Goal: Task Accomplishment & Management: Complete application form

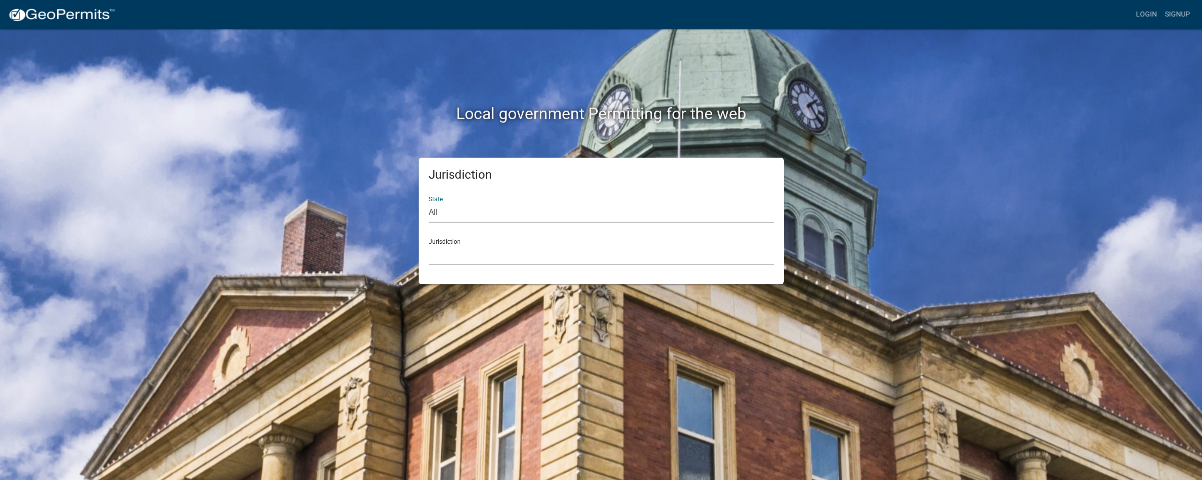
select select "[US_STATE]"
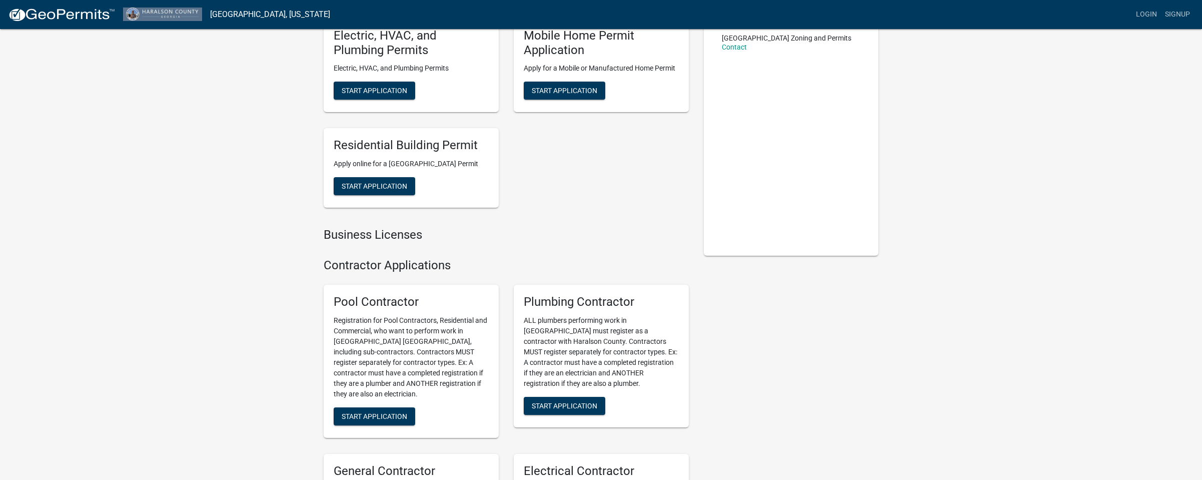
scroll to position [12, 0]
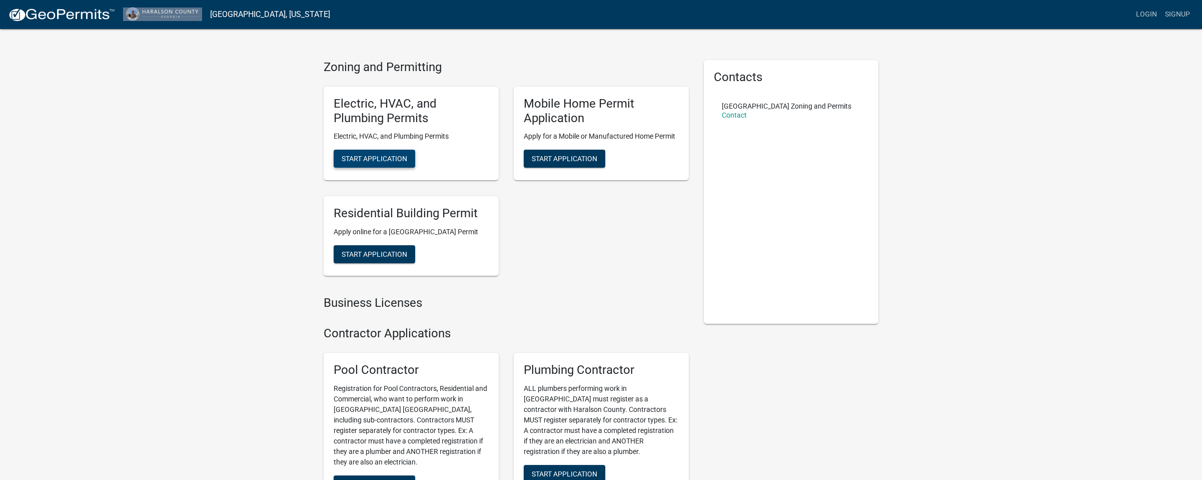
click at [387, 158] on span "Start Application" at bounding box center [375, 159] width 66 height 8
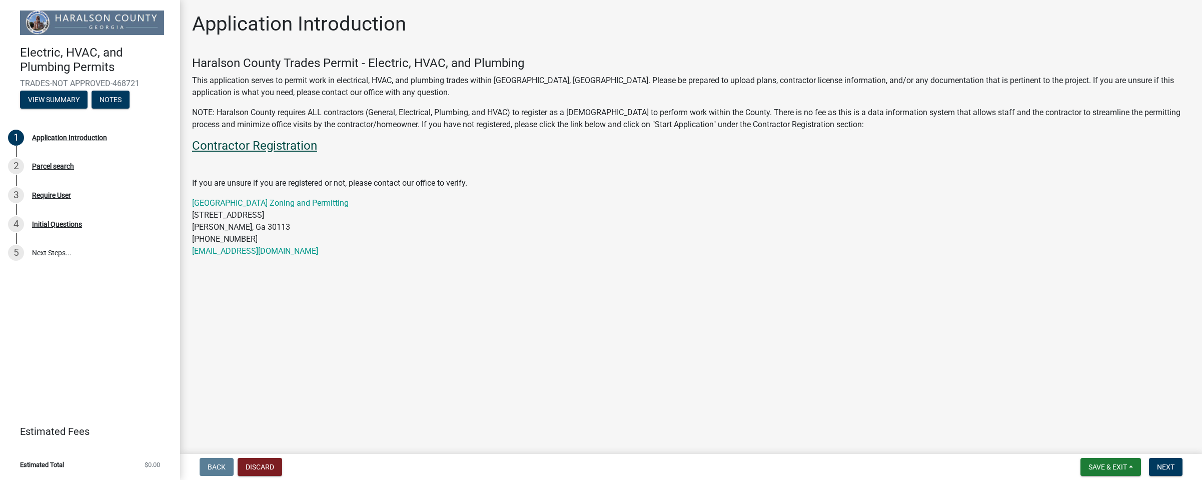
click at [290, 142] on link "Contractor Registration" at bounding box center [254, 146] width 125 height 14
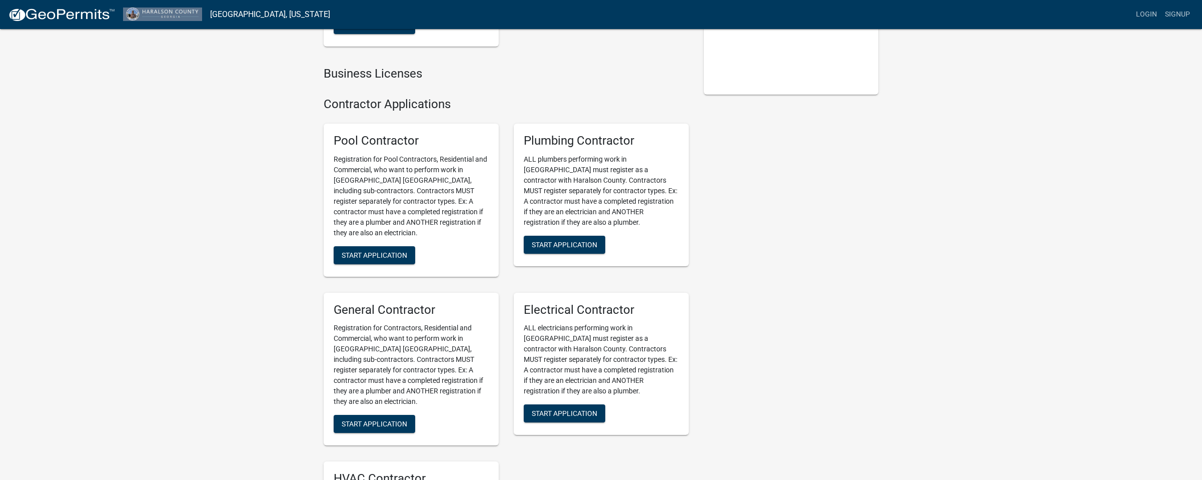
scroll to position [247, 0]
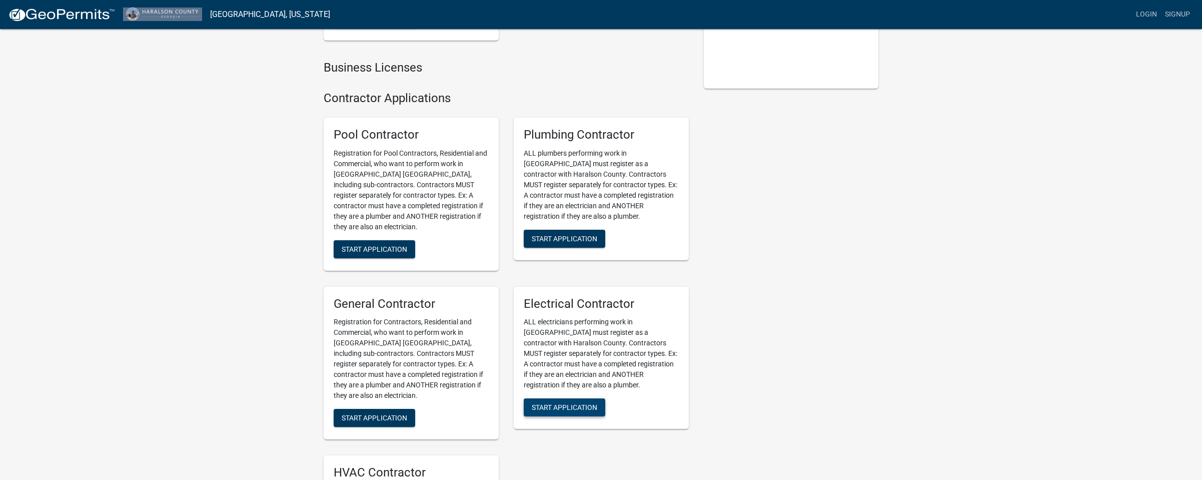
click at [571, 411] on span "Start Application" at bounding box center [565, 407] width 66 height 8
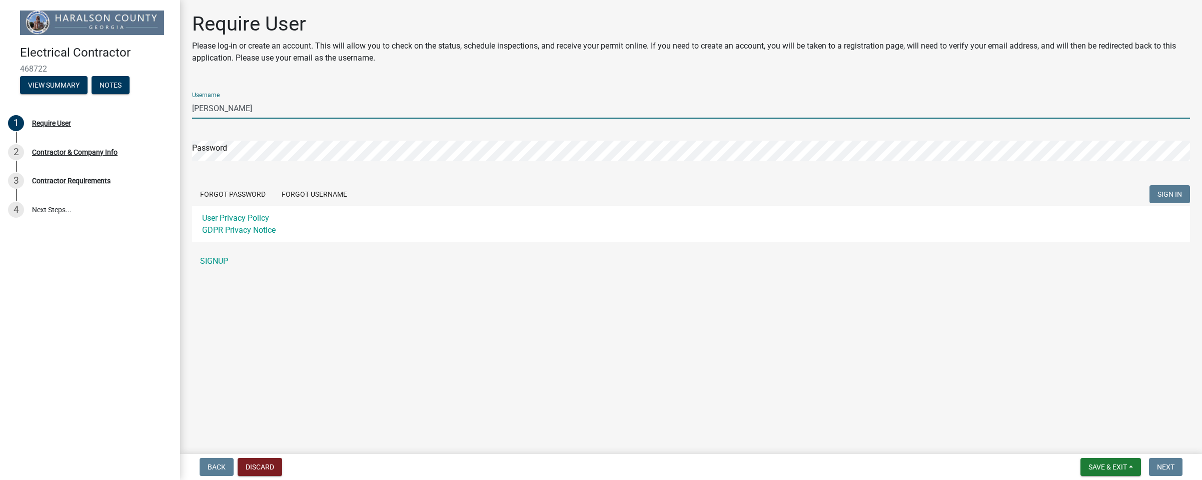
type input "J"
type input "LogixElectric"
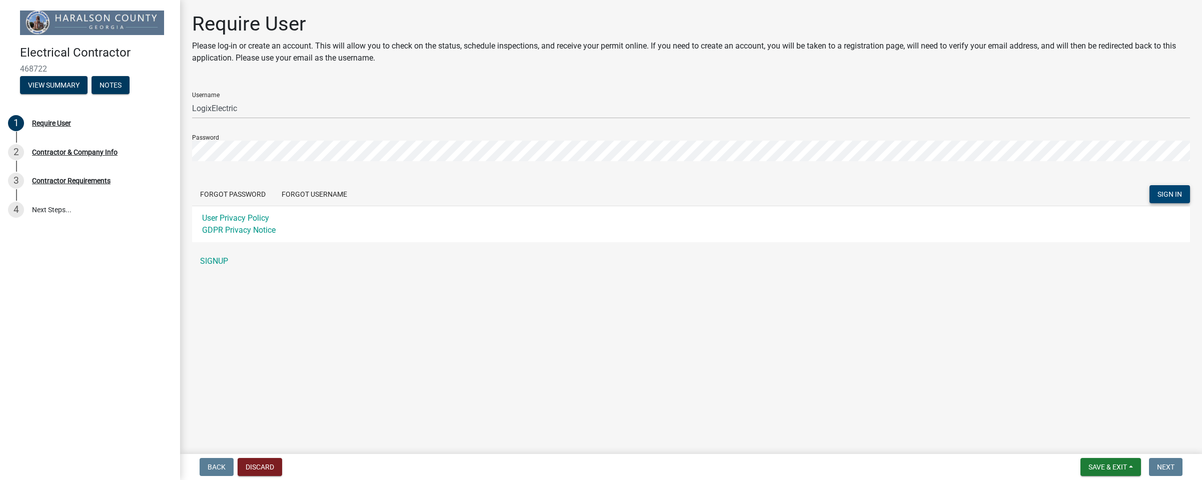
click at [1172, 193] on span "SIGN IN" at bounding box center [1170, 194] width 25 height 8
click at [211, 257] on link "SIGNUP" at bounding box center [691, 261] width 998 height 20
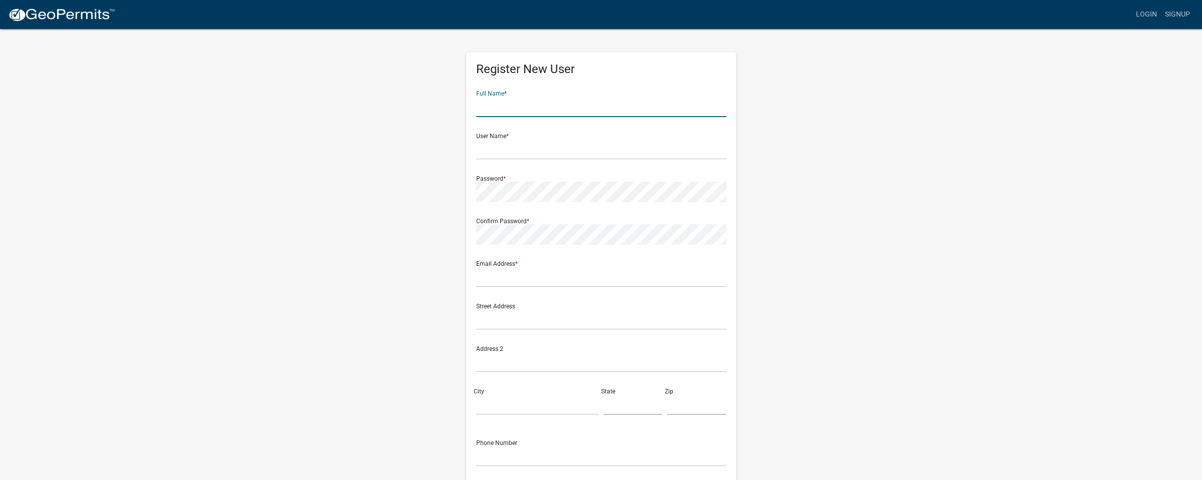
click at [721, 104] on input "text" at bounding box center [601, 107] width 250 height 21
type input "[PERSON_NAME]"
type input "[EMAIL_ADDRESS][DOMAIN_NAME]"
type input "2404356627"
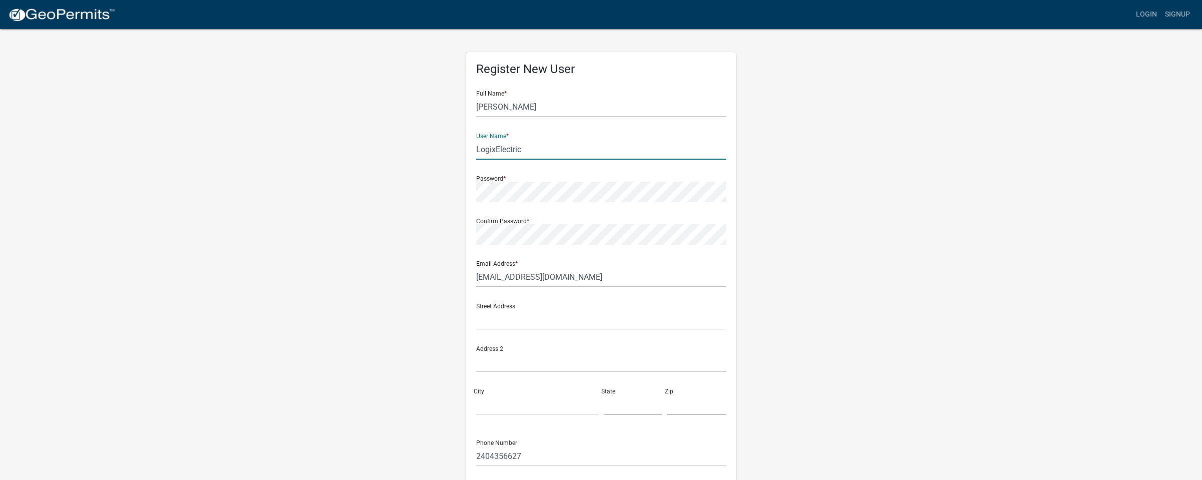
type input "LogixElectric"
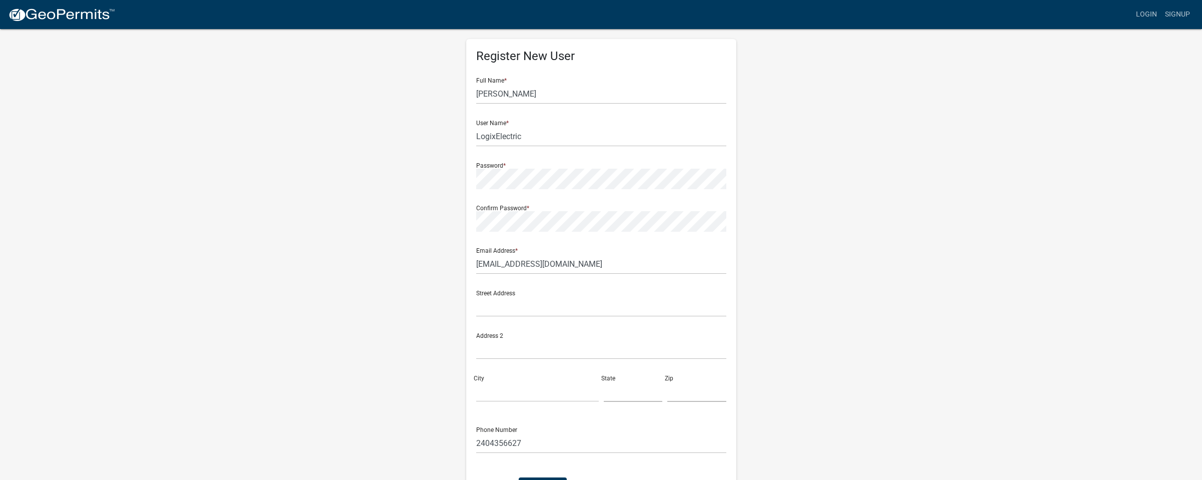
scroll to position [54, 0]
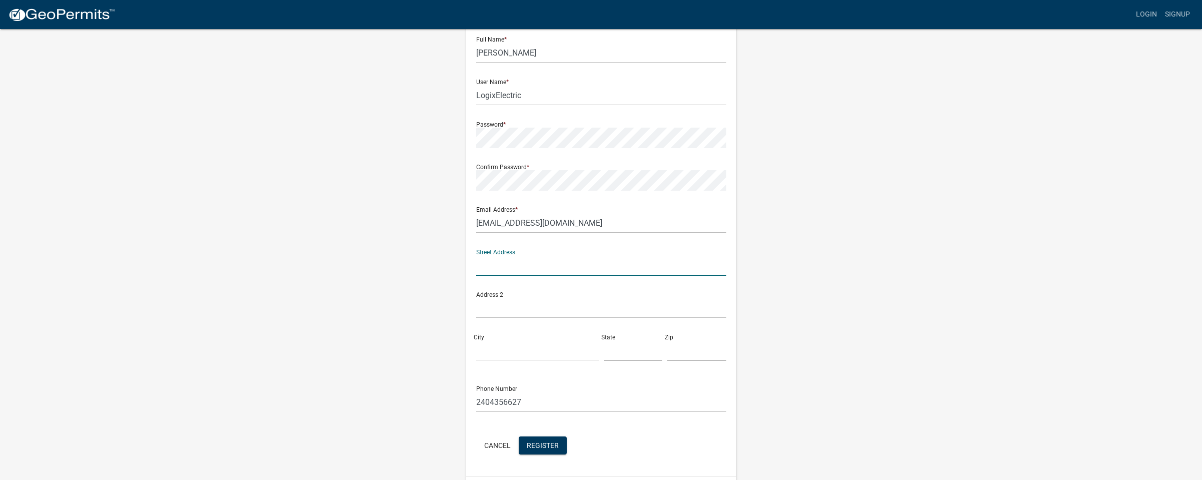
click at [716, 268] on input "text" at bounding box center [601, 265] width 250 height 21
click at [717, 266] on input "text" at bounding box center [601, 265] width 250 height 21
type input "[STREET_ADDRESS][PERSON_NAME]"
type input "[GEOGRAPHIC_DATA]"
type input "GA"
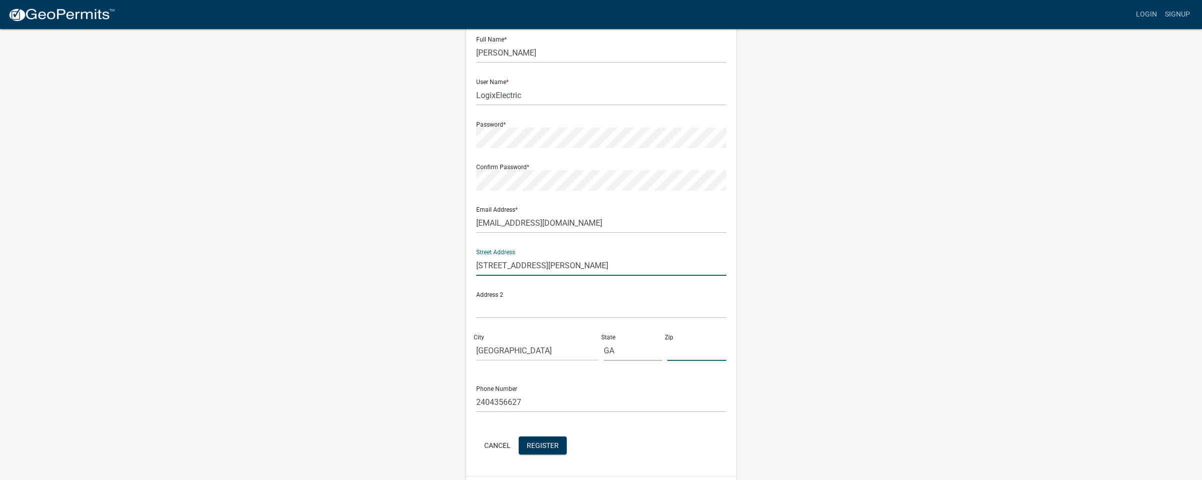
type input "30044"
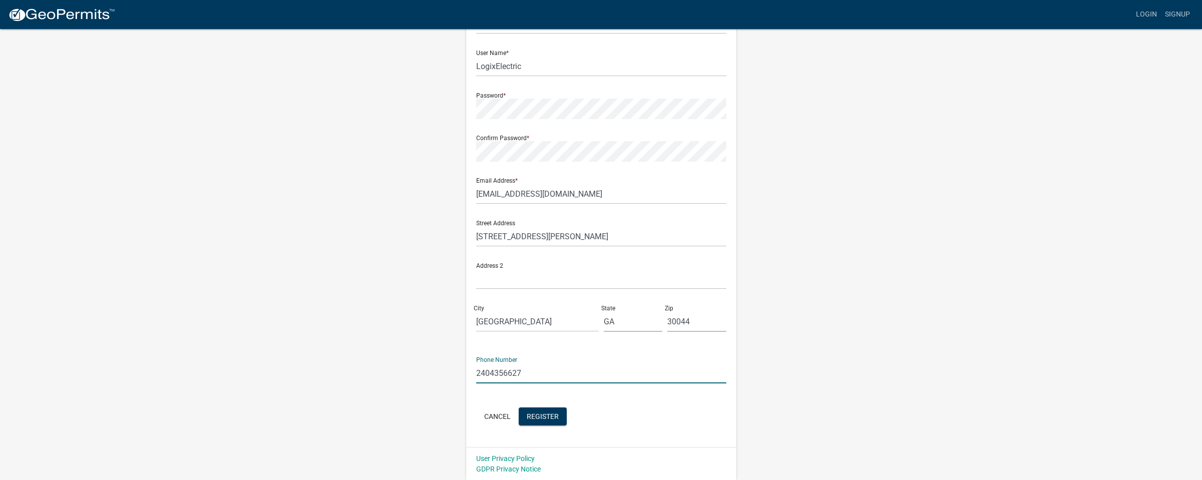
click at [537, 375] on input "2404356627" at bounding box center [601, 373] width 250 height 21
type input "7702749324"
click at [544, 420] on button "Register" at bounding box center [543, 416] width 48 height 18
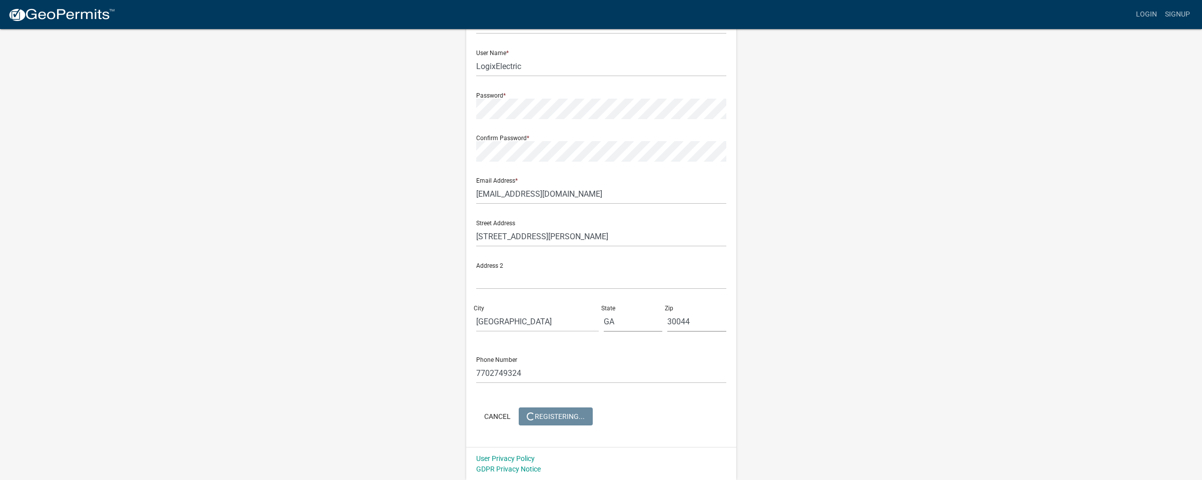
scroll to position [0, 0]
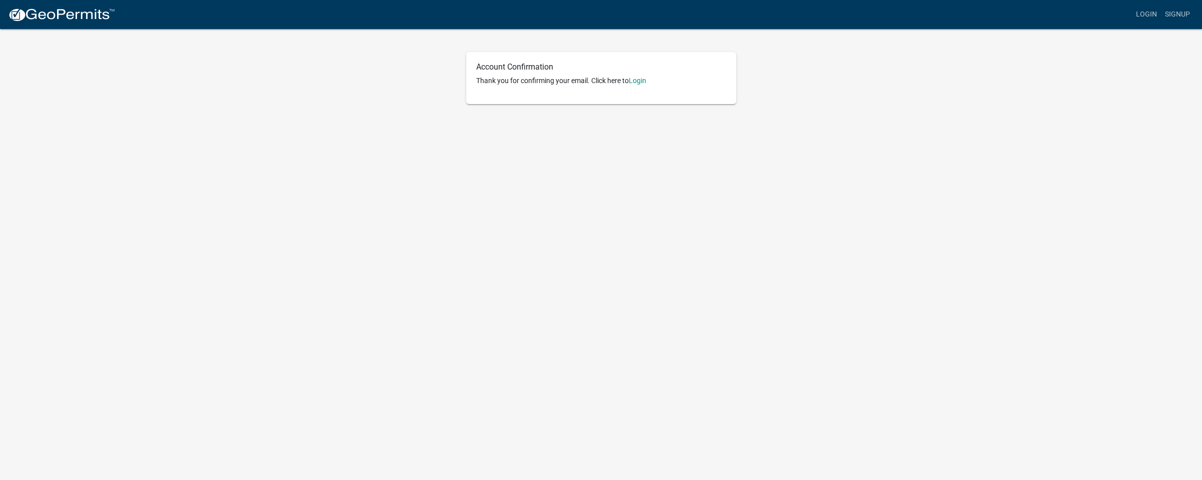
click at [649, 75] on div "Account Confirmation Thank you for confirming your email. Click here to Login" at bounding box center [601, 78] width 270 height 52
click at [646, 77] on link "Login" at bounding box center [638, 81] width 18 height 8
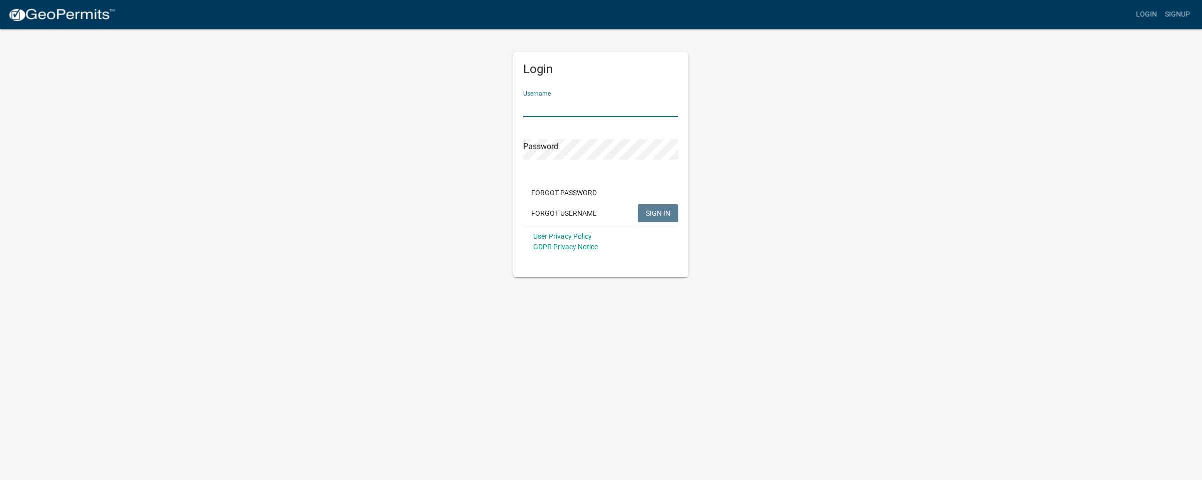
type input "LogixElectric"
click at [658, 213] on button "SIGN IN" at bounding box center [658, 213] width 41 height 18
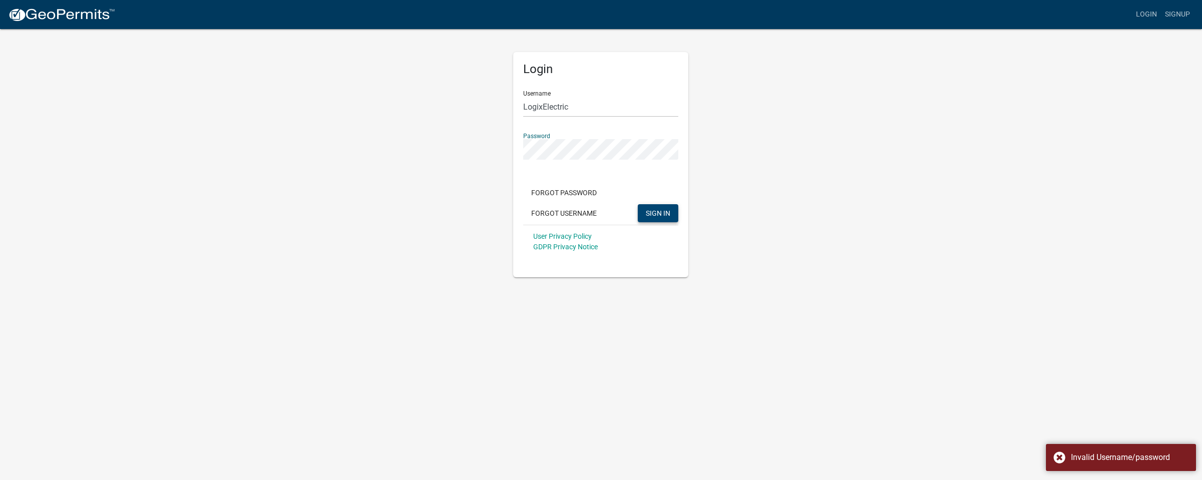
click at [661, 206] on button "SIGN IN" at bounding box center [658, 213] width 41 height 18
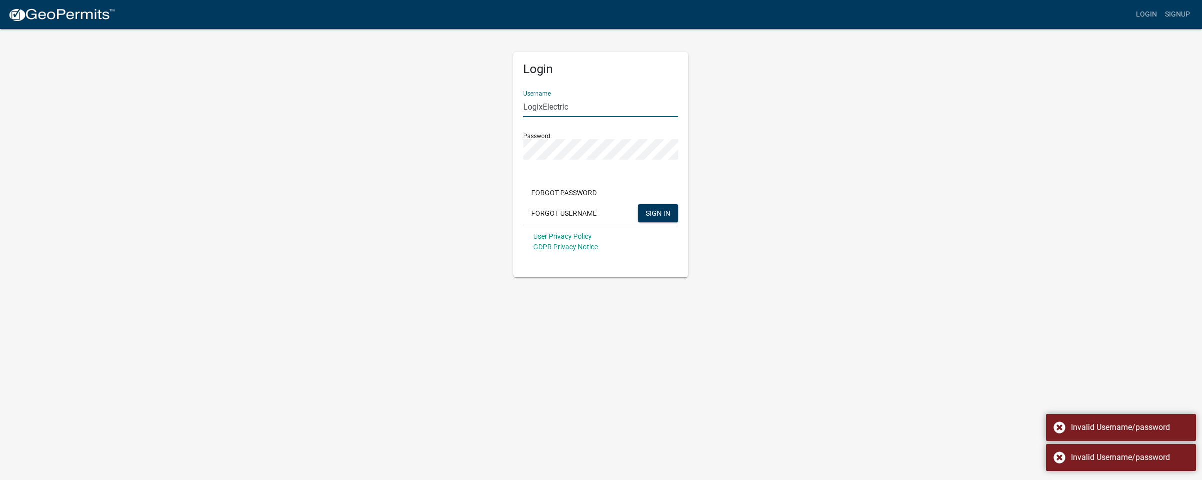
click at [632, 116] on form "Username LogixElectric Password Forgot Password Forgot Username SIGN IN User Pr…" at bounding box center [600, 171] width 155 height 176
click at [674, 109] on input "LogixElectric" at bounding box center [600, 107] width 155 height 21
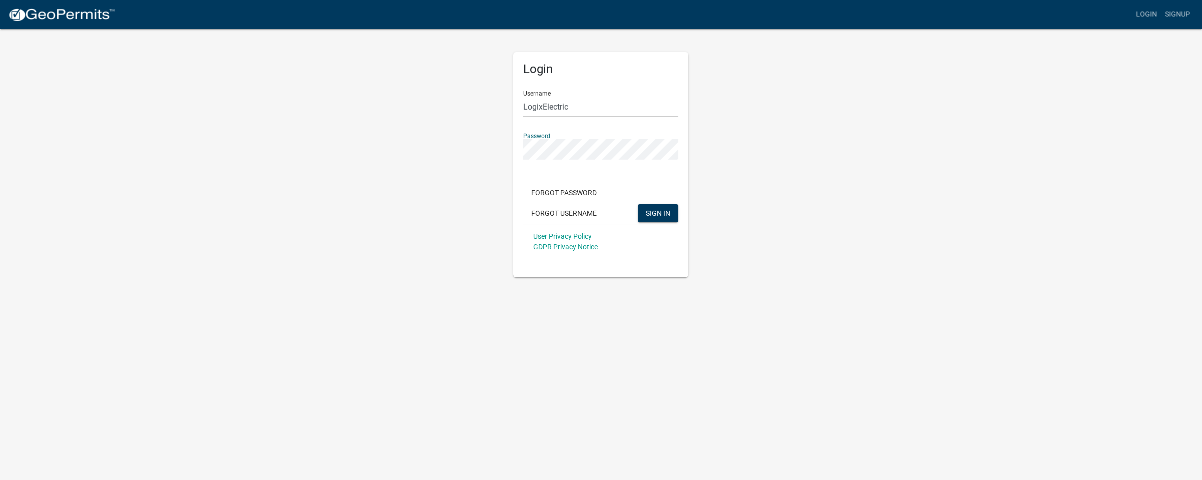
click at [658, 213] on button "SIGN IN" at bounding box center [658, 213] width 41 height 18
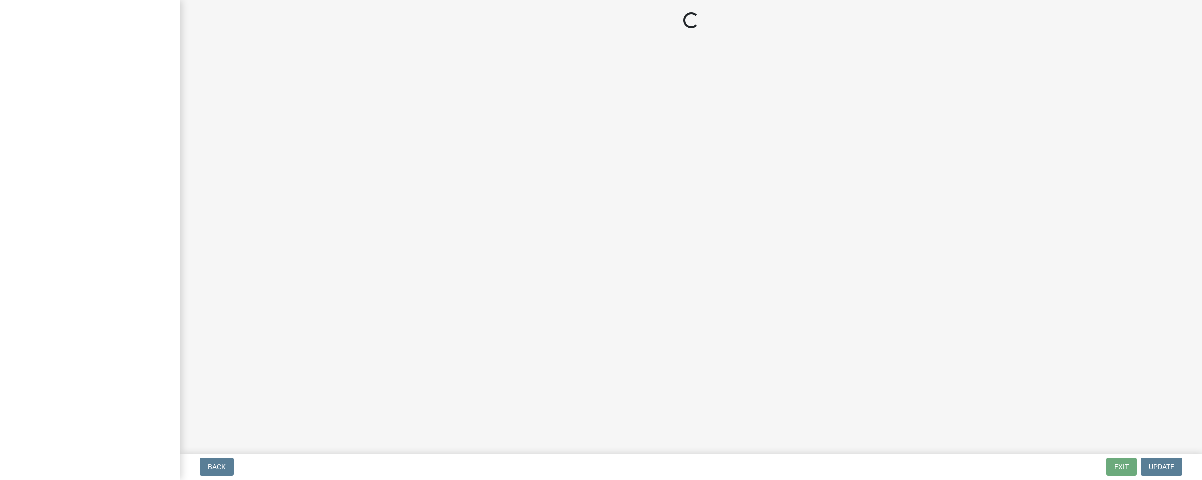
select select "GA"
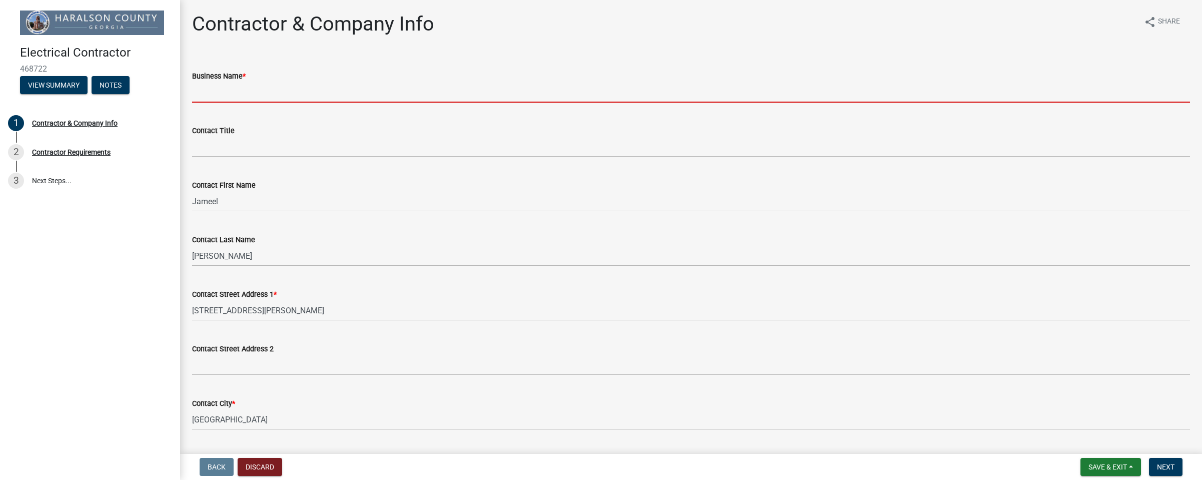
click at [301, 90] on input "Business Name *" at bounding box center [691, 92] width 998 height 21
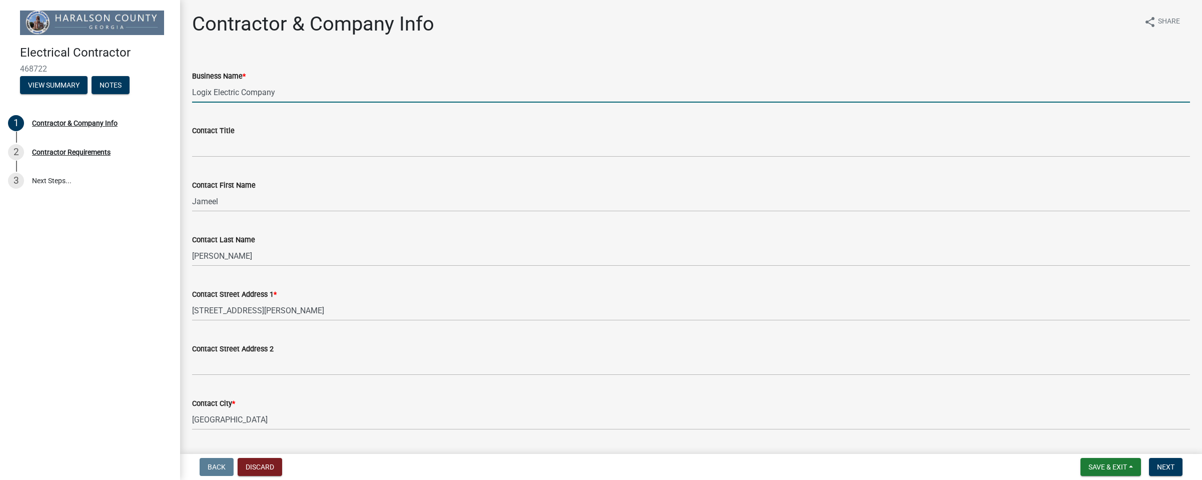
type input "Logix Electric Company"
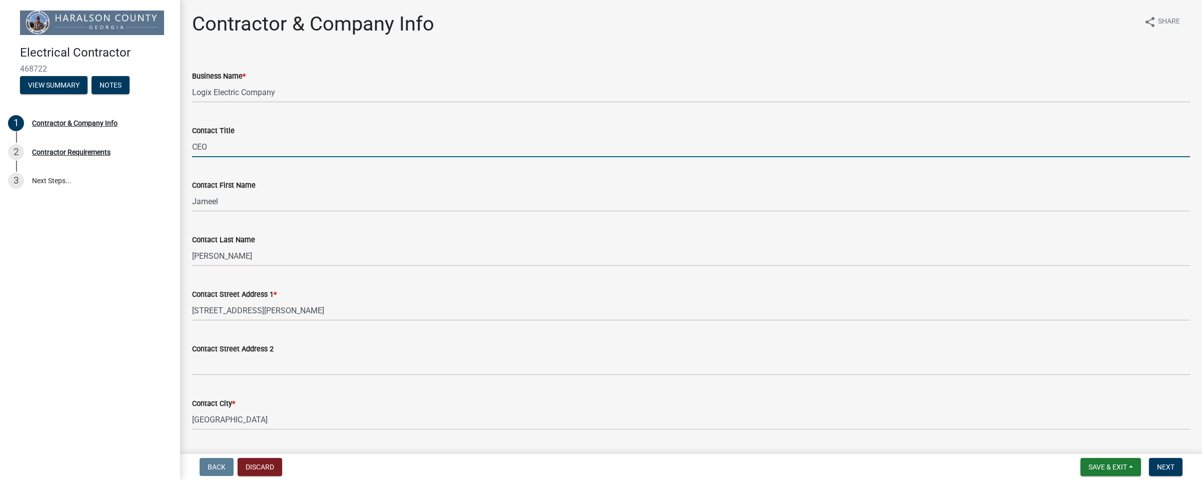
type input "CEO"
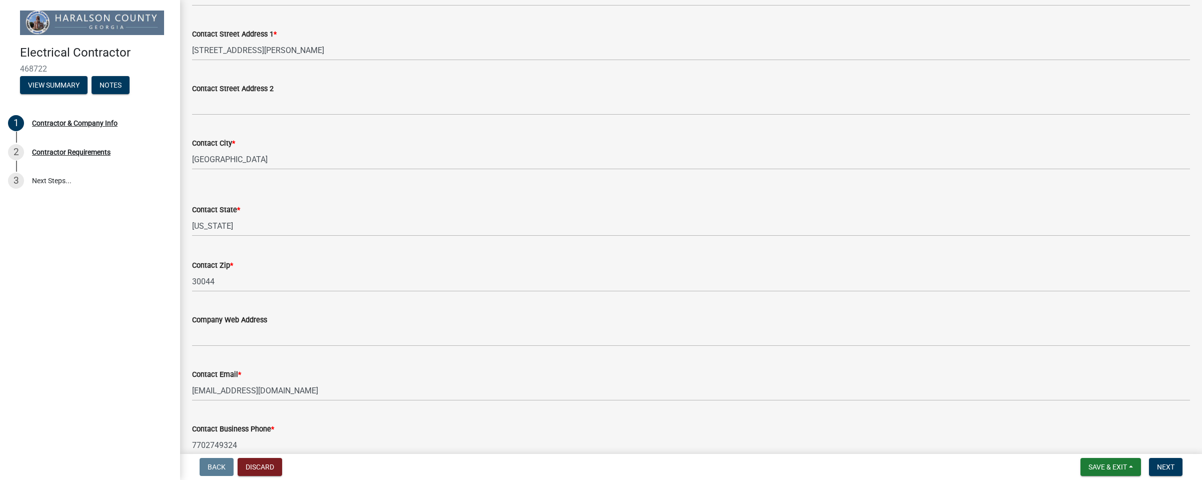
scroll to position [306, 0]
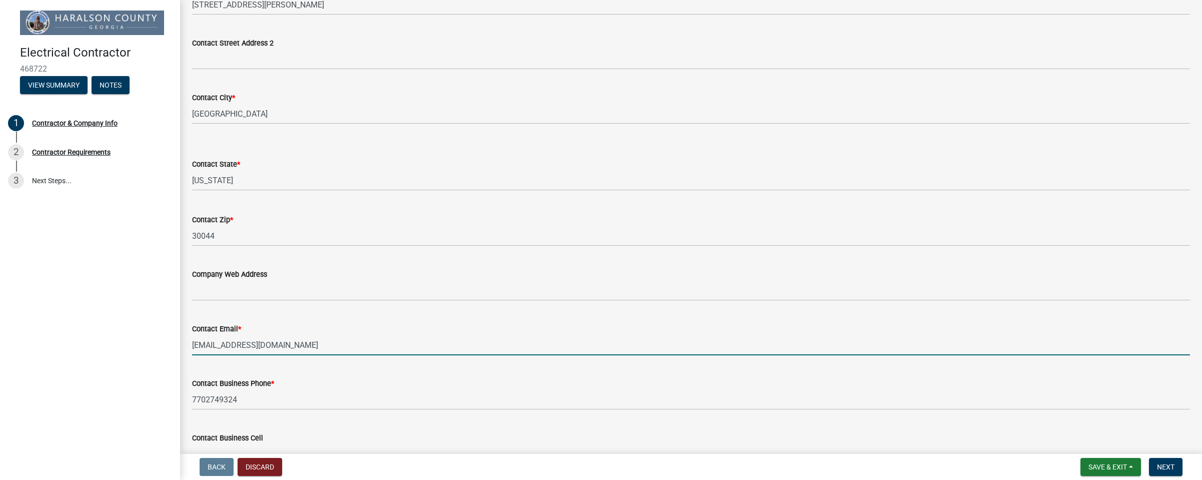
click at [270, 348] on input "[EMAIL_ADDRESS][DOMAIN_NAME]" at bounding box center [691, 345] width 998 height 21
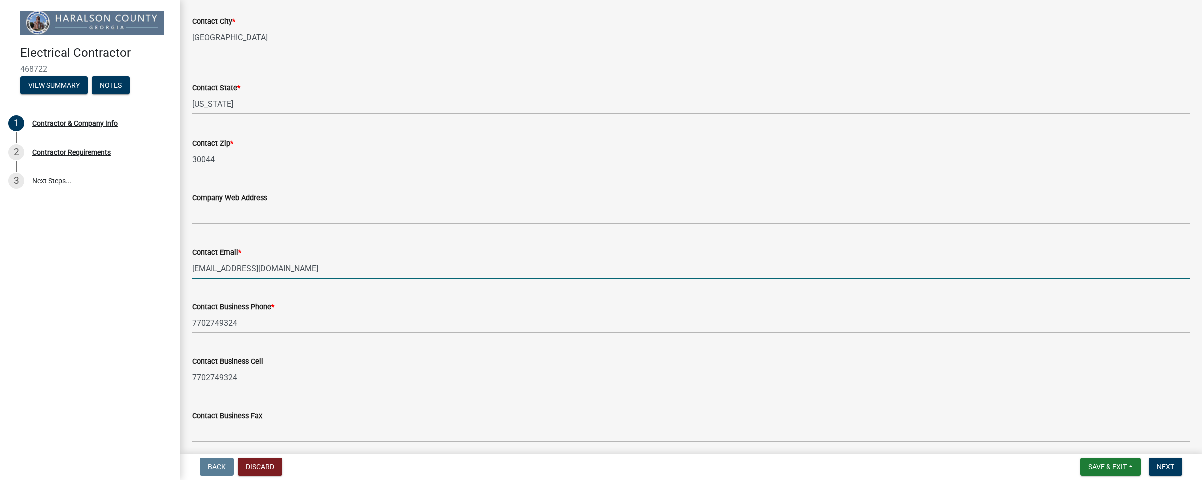
scroll to position [422, 0]
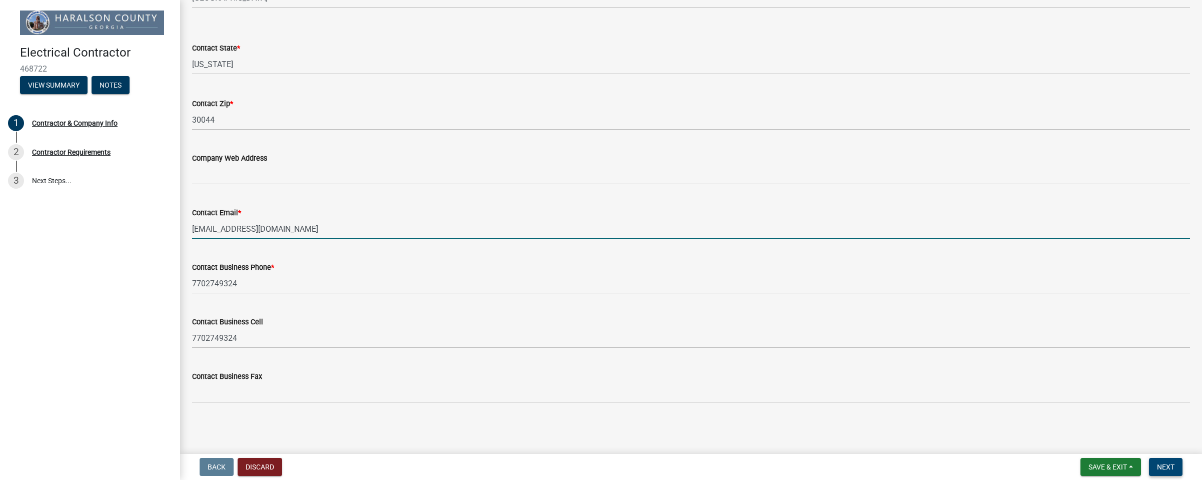
type input "[EMAIL_ADDRESS][DOMAIN_NAME]"
click at [1159, 463] on span "Next" at bounding box center [1166, 467] width 18 height 8
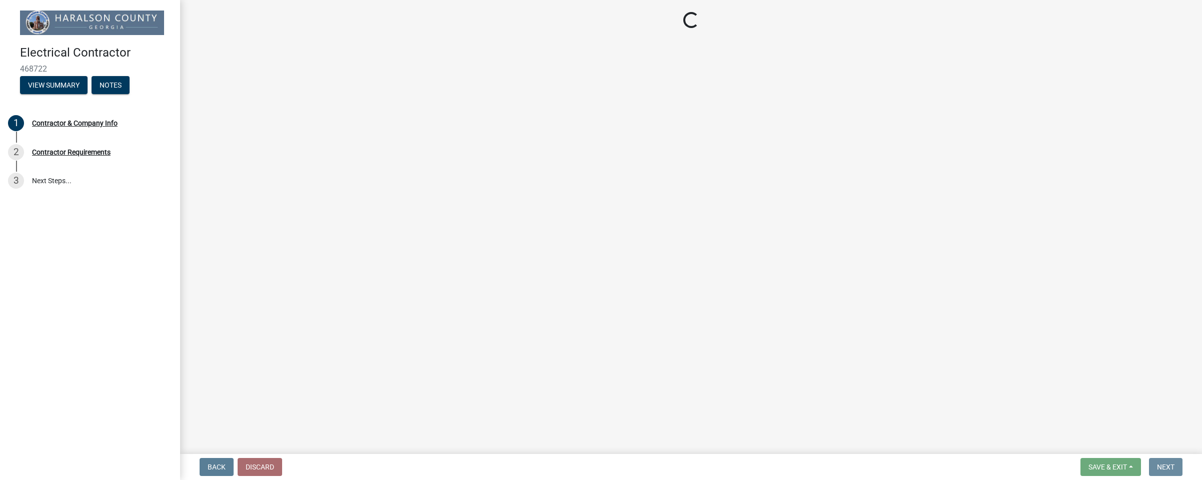
scroll to position [0, 0]
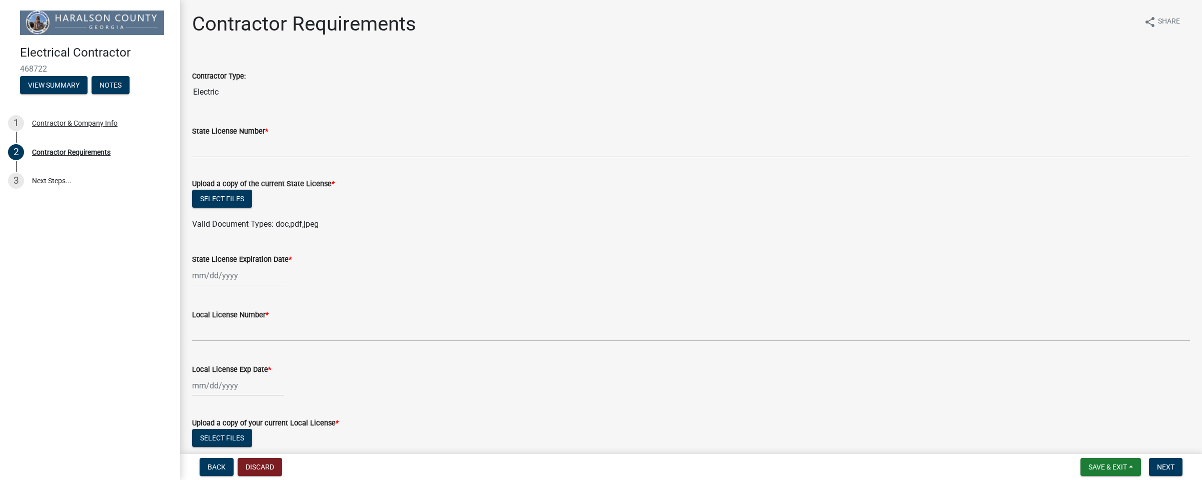
click at [231, 157] on wm-data-entity-input "State License Number *" at bounding box center [691, 138] width 998 height 55
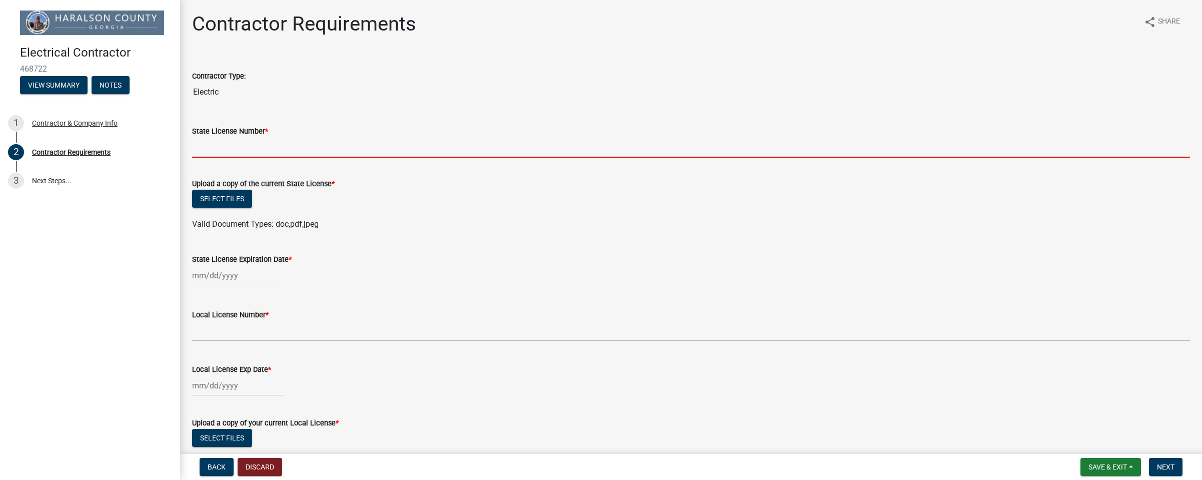
click at [231, 153] on input "State License Number *" at bounding box center [691, 147] width 998 height 21
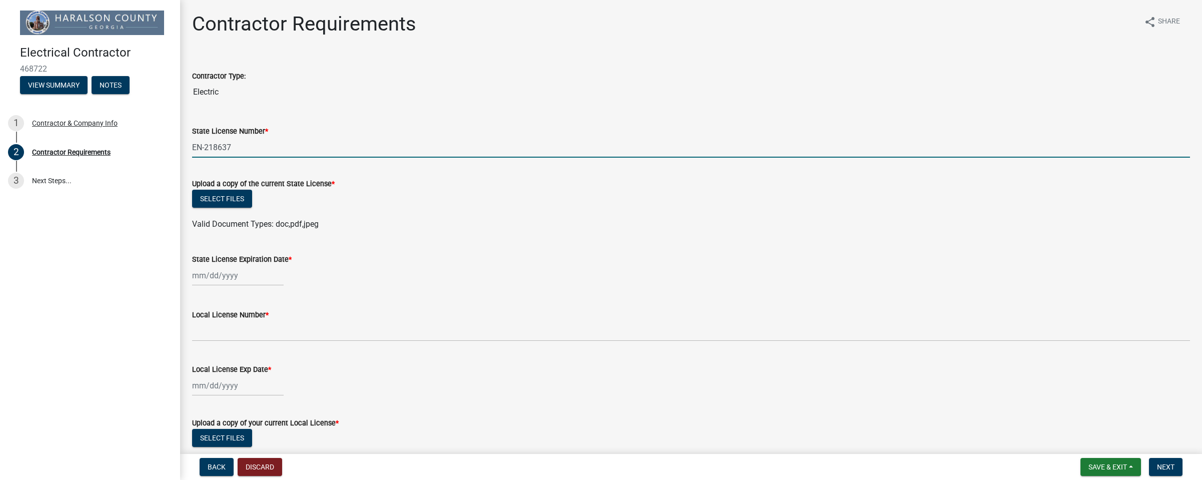
type input "EN-218637"
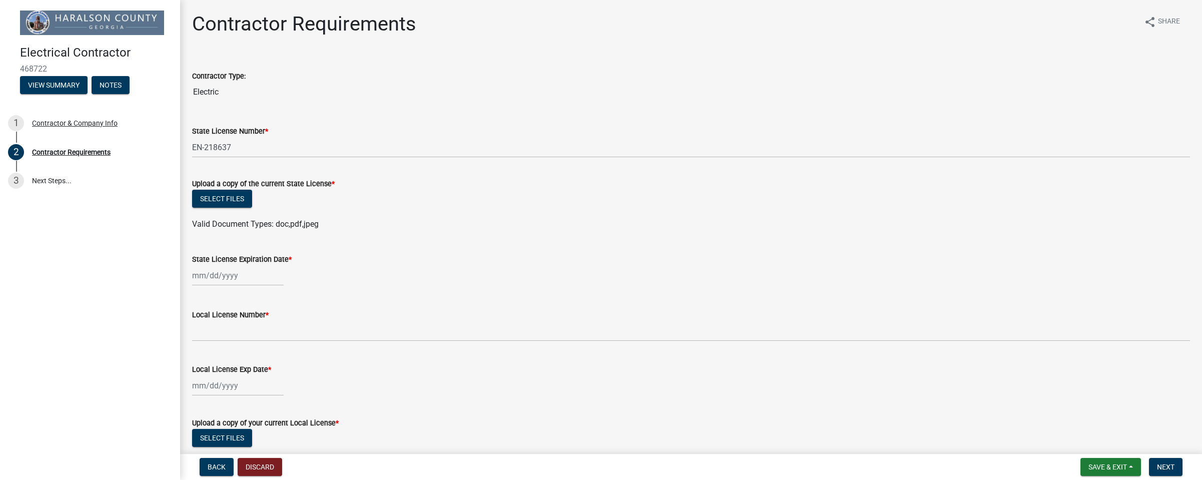
click at [347, 211] on ul at bounding box center [691, 214] width 998 height 8
click at [245, 279] on div at bounding box center [238, 275] width 92 height 21
select select "8"
select select "2025"
click at [271, 272] on input "State License Expiration Date *" at bounding box center [238, 275] width 92 height 21
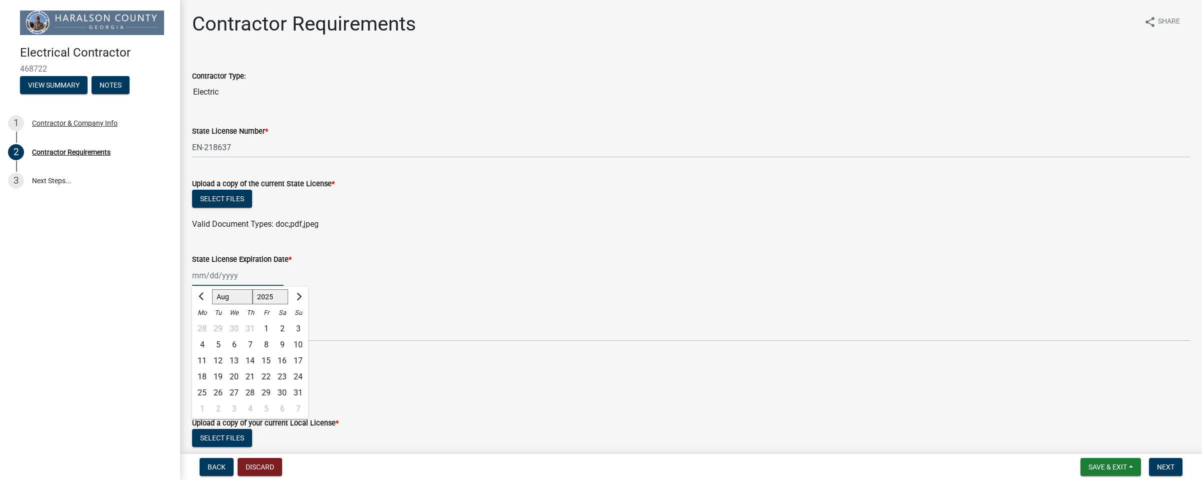
click at [245, 221] on span "Valid Document Types: doc,pdf,jpeg" at bounding box center [255, 224] width 127 height 10
click at [233, 194] on button "Select files" at bounding box center [222, 199] width 60 height 18
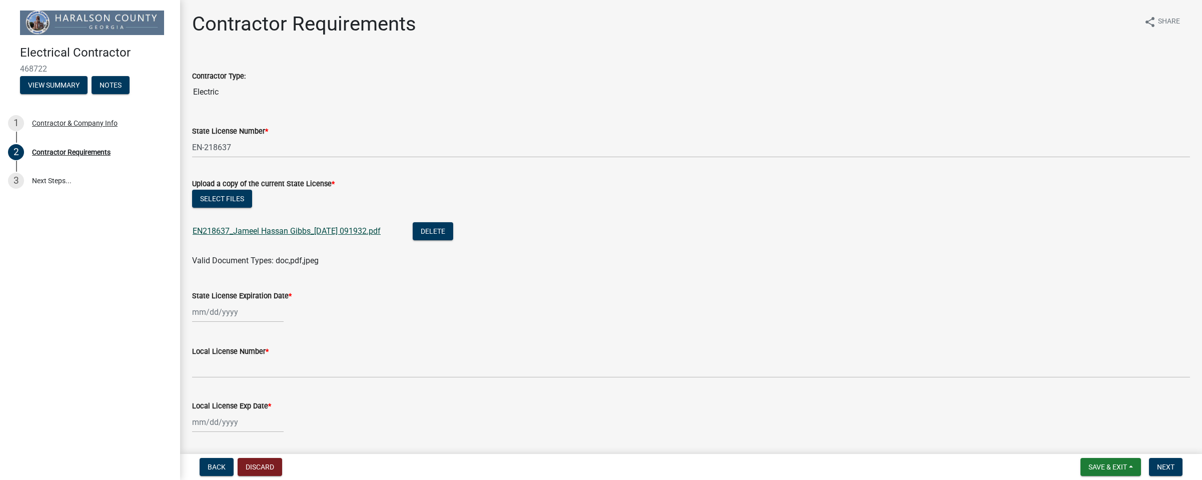
click at [377, 234] on link "EN218637_Jameel Hassan Gibbs_[DATE] 091932.pdf" at bounding box center [287, 231] width 188 height 10
click at [265, 315] on div at bounding box center [238, 312] width 92 height 21
select select "8"
select select "2025"
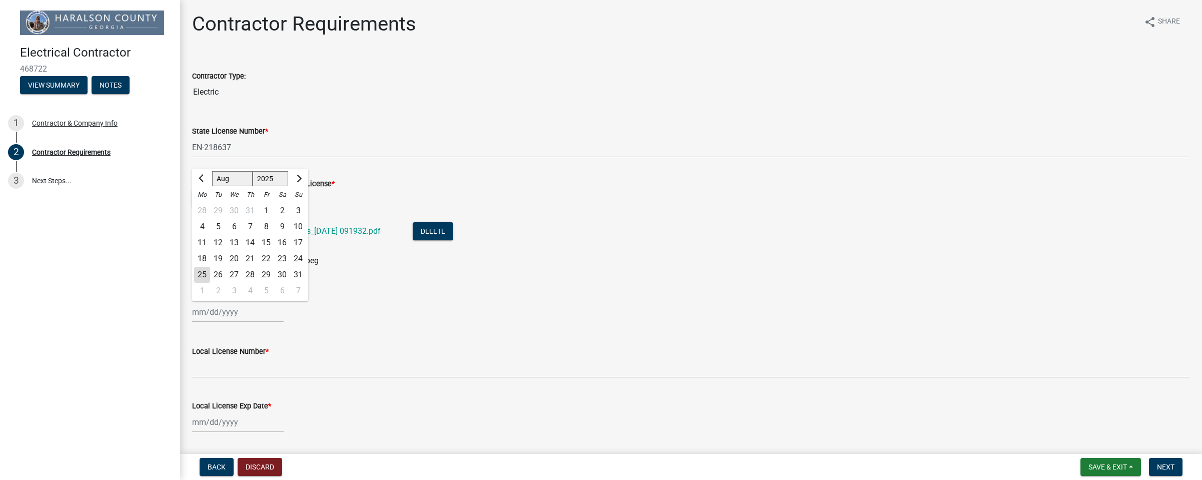
click at [299, 179] on span "Next month" at bounding box center [298, 179] width 8 height 8
select select "9"
select select "2026"
select select "6"
click at [221, 275] on div "30" at bounding box center [218, 275] width 16 height 16
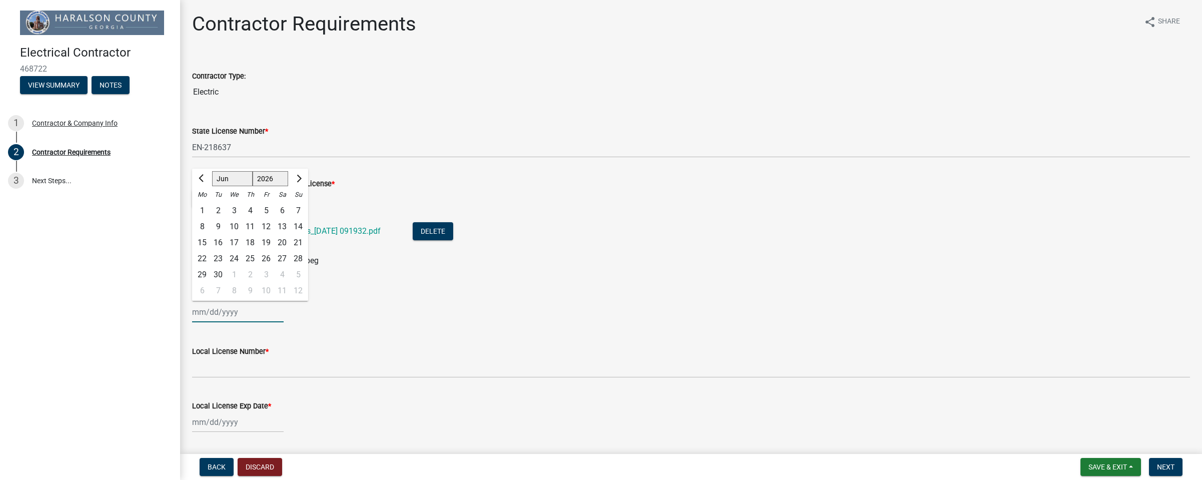
type input "[DATE]"
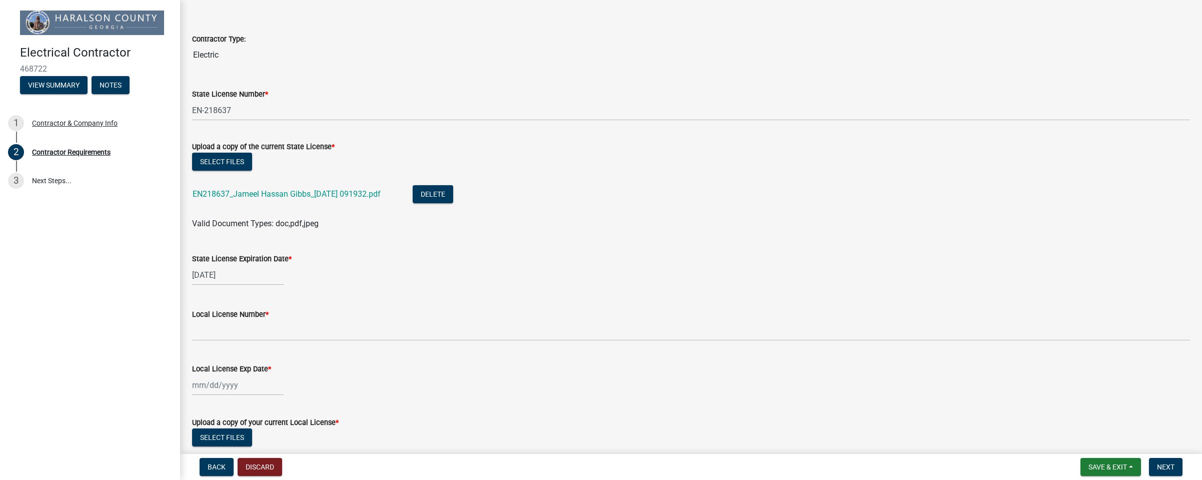
scroll to position [44, 0]
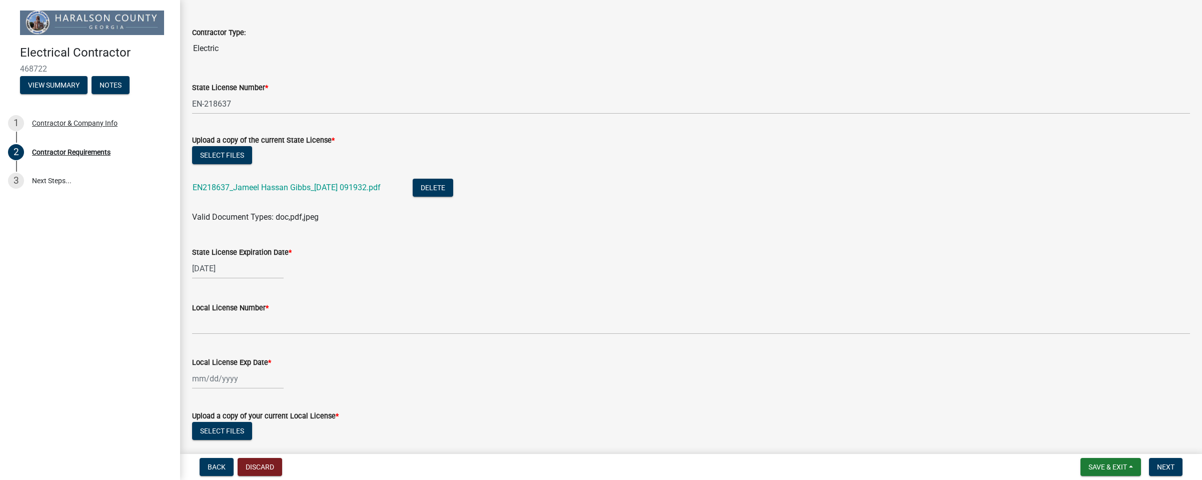
click at [267, 308] on label "Local License Number *" at bounding box center [230, 308] width 77 height 7
click at [267, 314] on input "Local License Number *" at bounding box center [691, 324] width 998 height 21
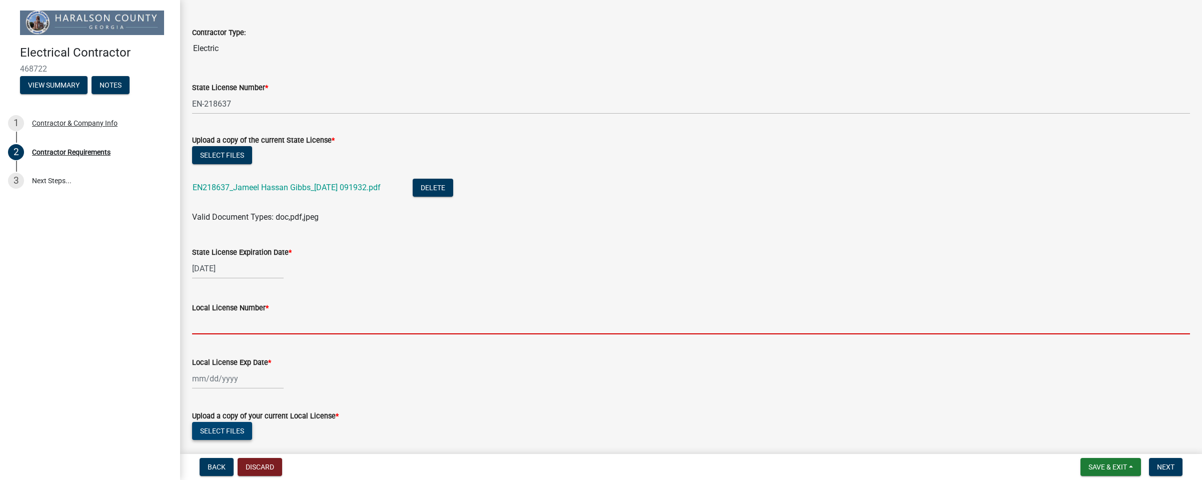
click at [239, 436] on button "Select files" at bounding box center [222, 431] width 60 height 18
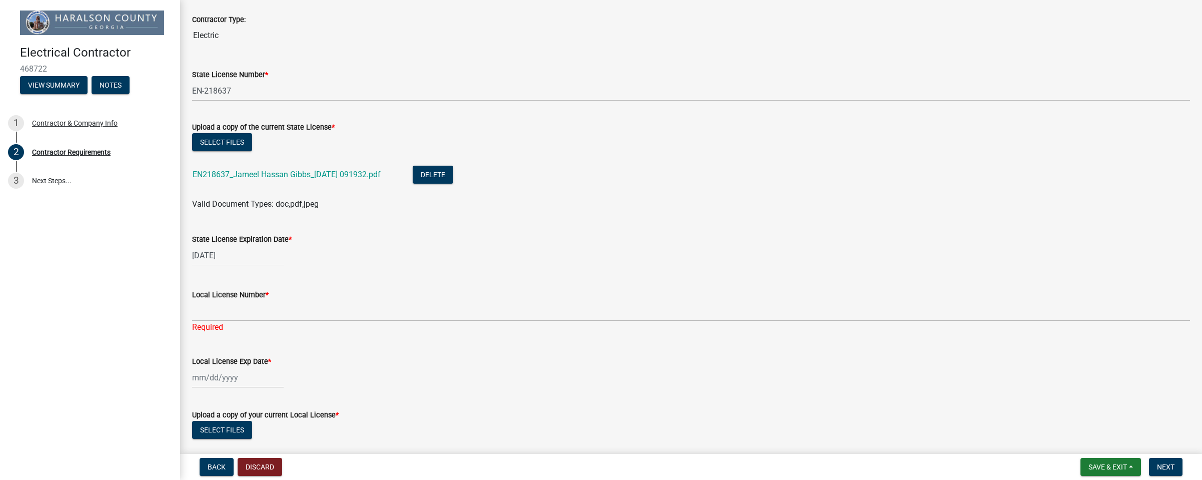
scroll to position [133, 0]
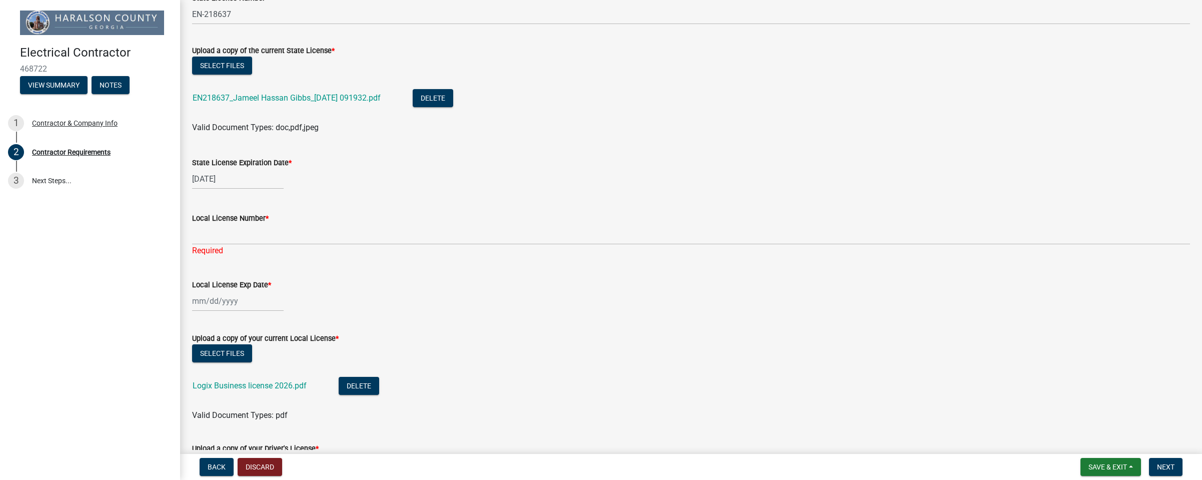
click at [260, 394] on div "Logix Business license 2026.pdf" at bounding box center [258, 387] width 130 height 21
click at [266, 384] on link "Logix Business license 2026.pdf" at bounding box center [250, 386] width 114 height 10
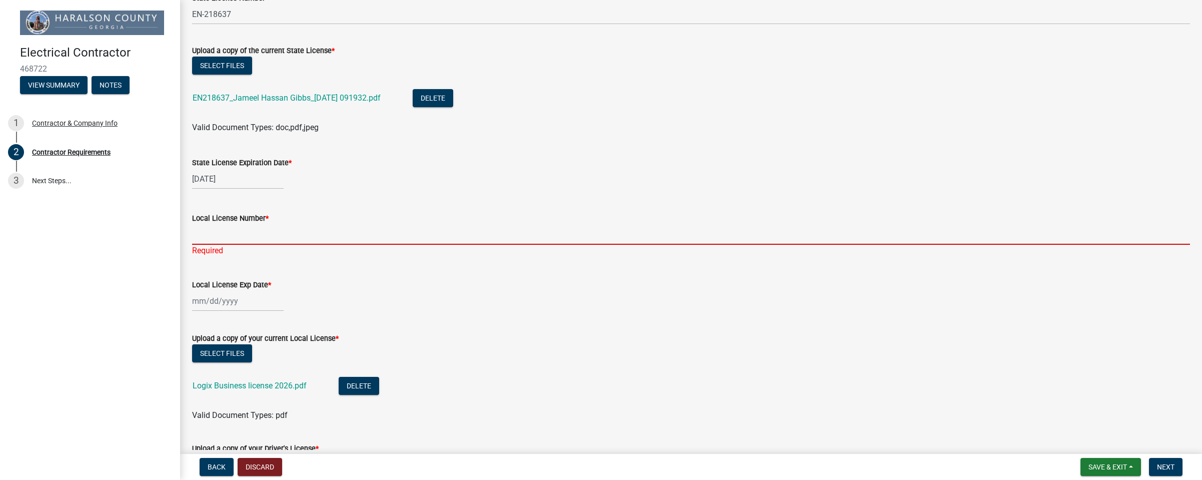
click at [240, 239] on input "Local License Number *" at bounding box center [691, 234] width 998 height 21
paste input "2025211796"
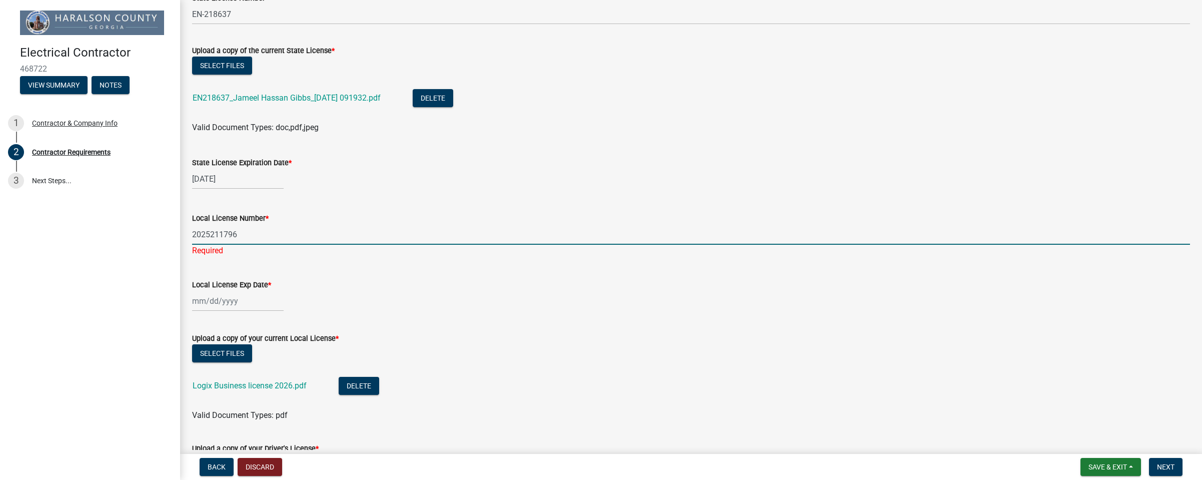
type input "2025211796"
click at [241, 300] on div at bounding box center [238, 301] width 92 height 21
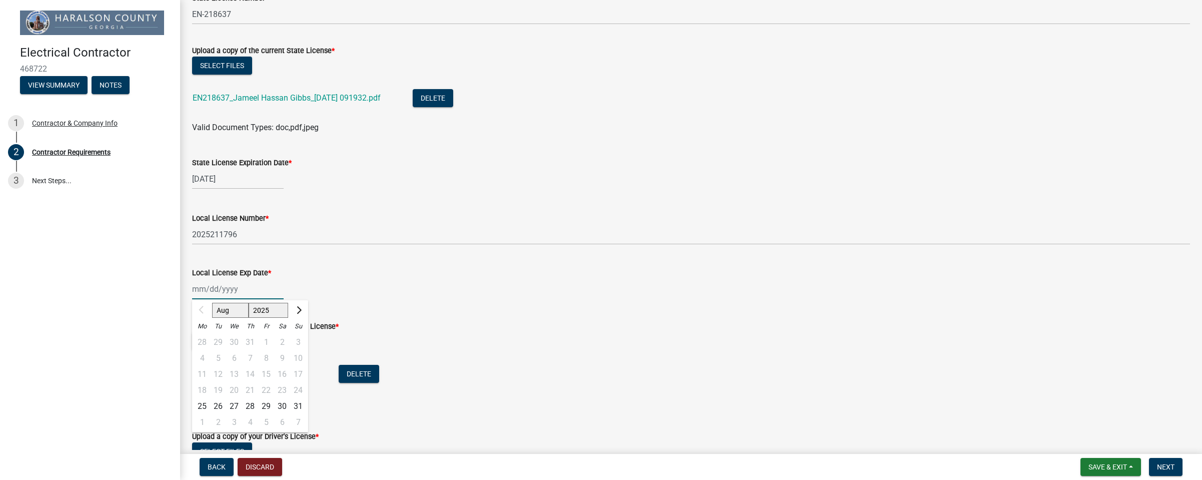
select select "2026"
select select "3"
click at [220, 422] on div "31" at bounding box center [218, 422] width 16 height 16
type input "[DATE]"
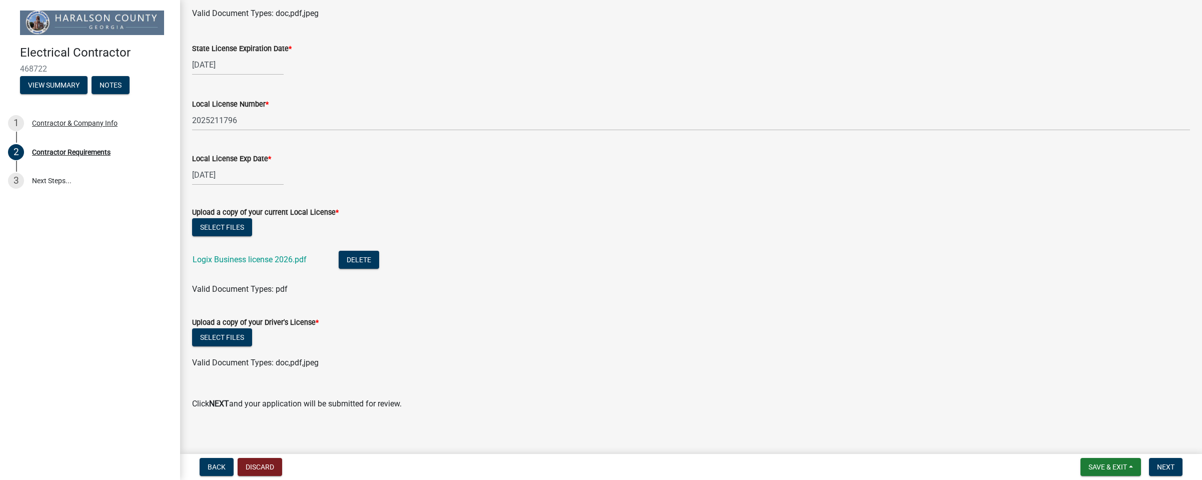
scroll to position [254, 0]
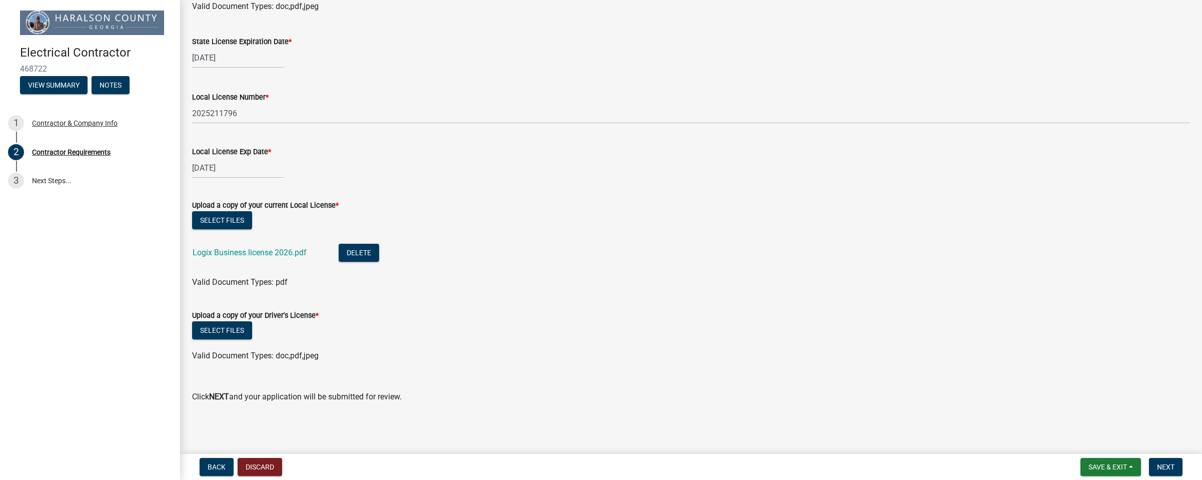
click at [243, 320] on div "Upload a copy of your Driver's License *" at bounding box center [691, 315] width 998 height 12
click at [246, 323] on button "Select files" at bounding box center [222, 330] width 60 height 18
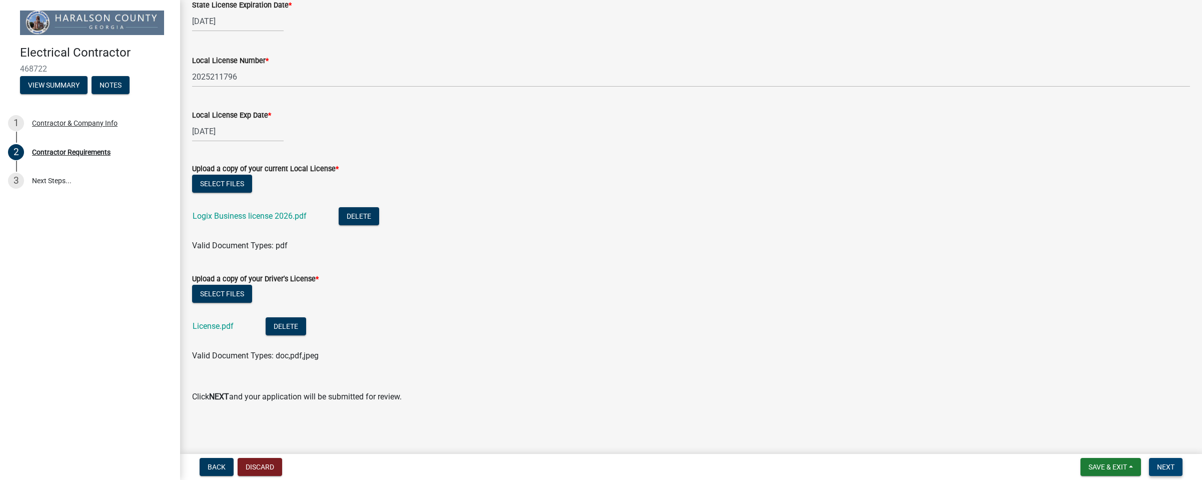
click at [1162, 466] on span "Next" at bounding box center [1166, 467] width 18 height 8
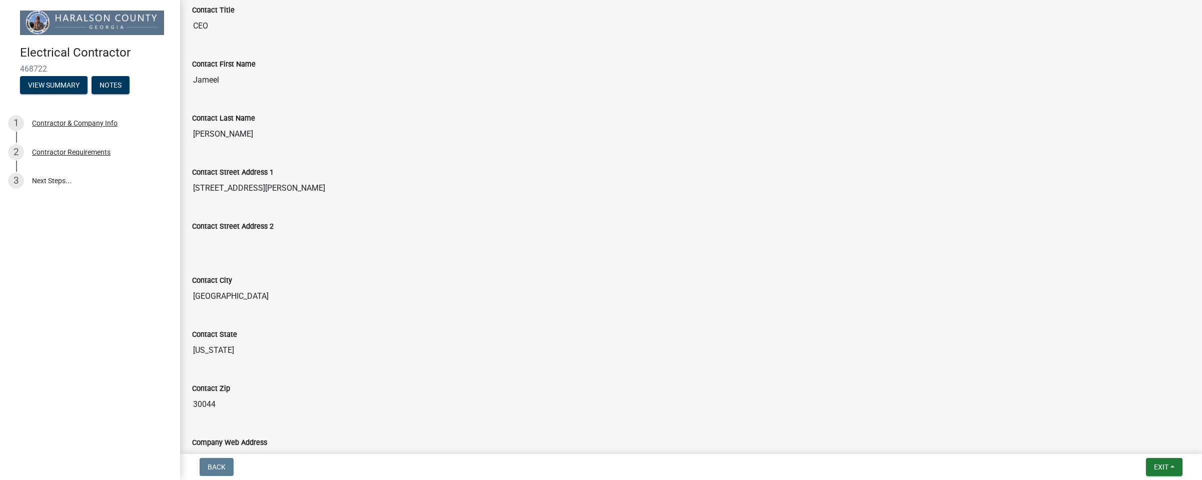
scroll to position [0, 0]
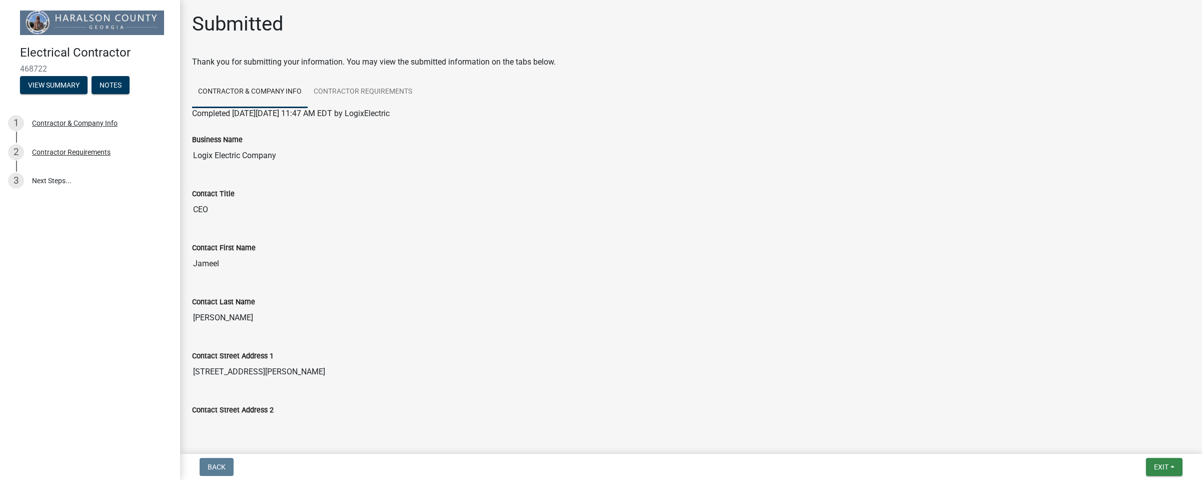
click at [1160, 461] on button "Exit" at bounding box center [1164, 467] width 37 height 18
click at [1136, 430] on button "Save & Exit" at bounding box center [1142, 441] width 80 height 24
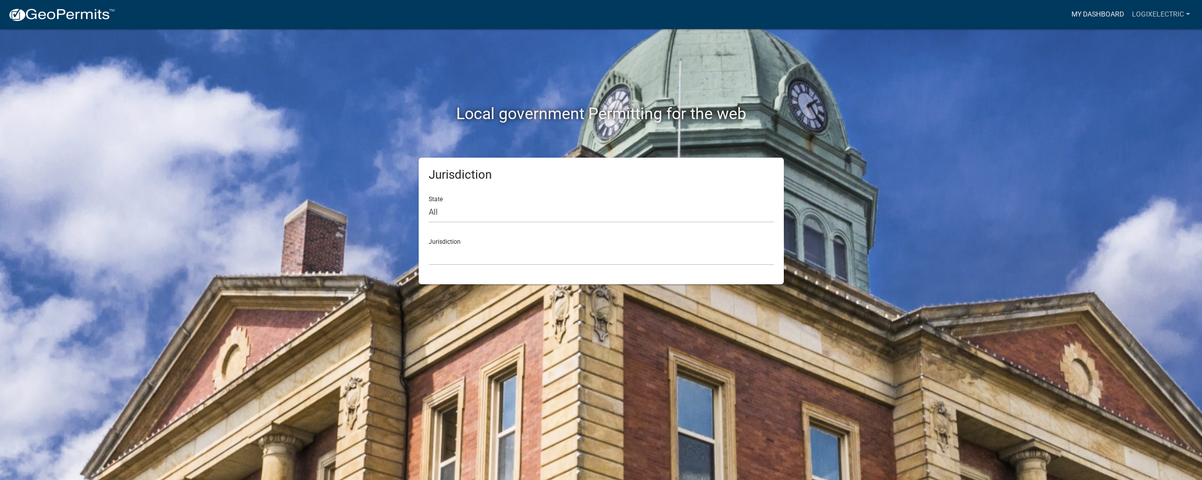
click at [1083, 16] on link "My Dashboard" at bounding box center [1097, 14] width 61 height 19
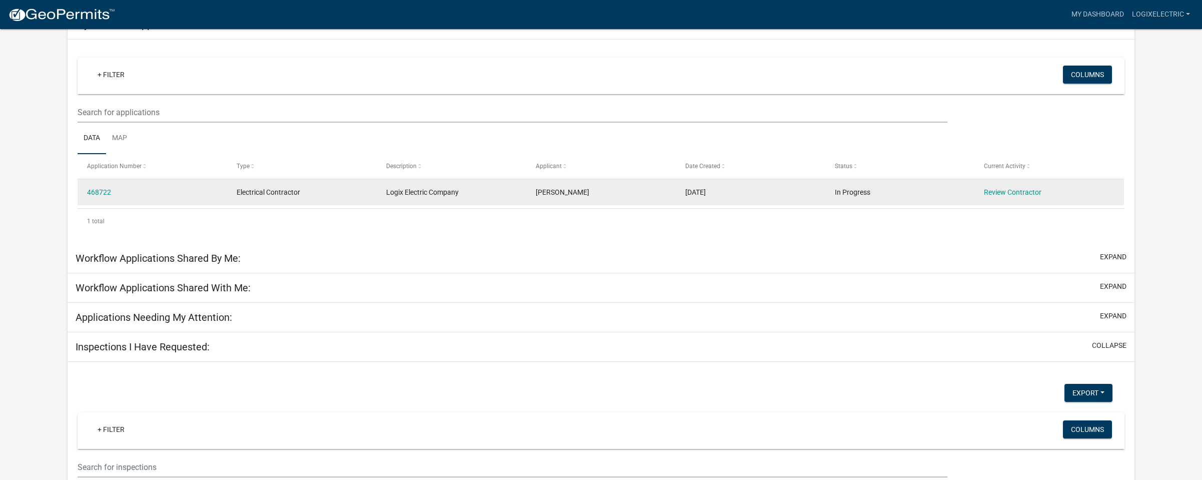
scroll to position [93, 0]
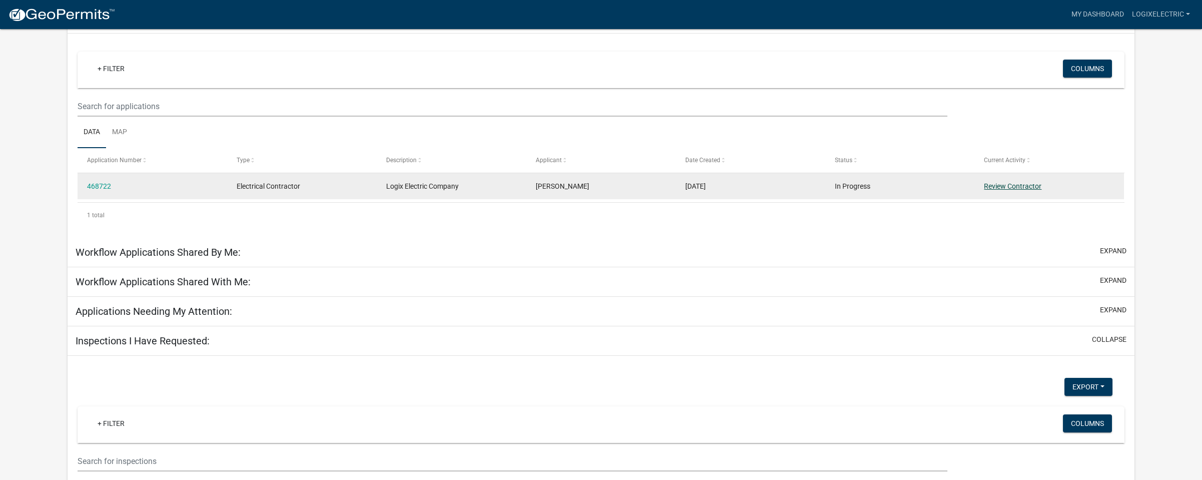
click at [1021, 189] on link "Review Contractor" at bounding box center [1013, 186] width 58 height 8
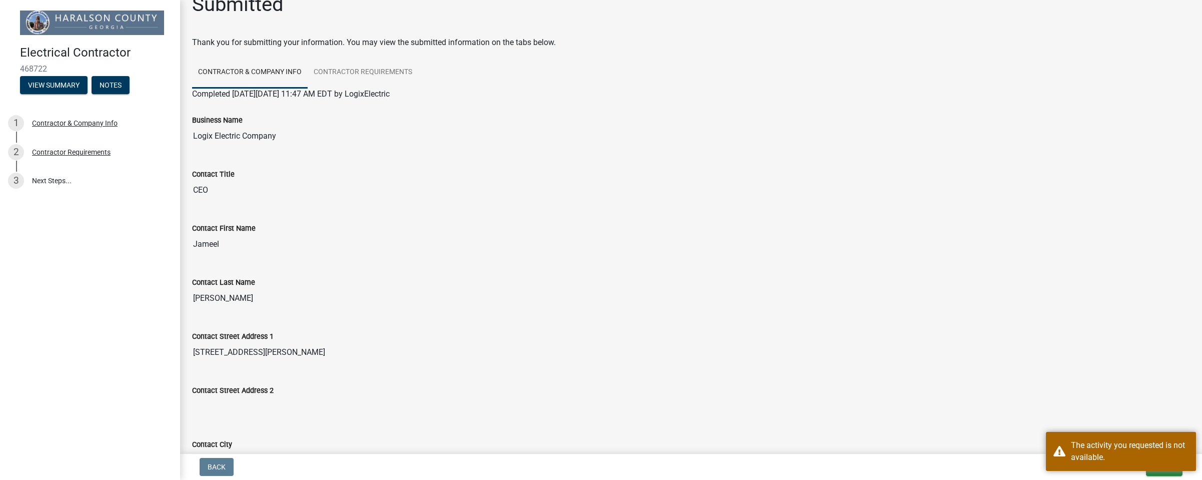
scroll to position [33, 0]
